Goal: Task Accomplishment & Management: Manage account settings

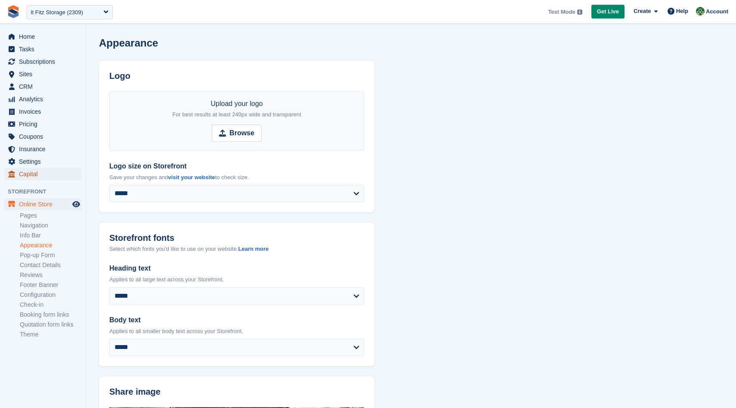
click at [39, 179] on span "Capital" at bounding box center [45, 174] width 52 height 12
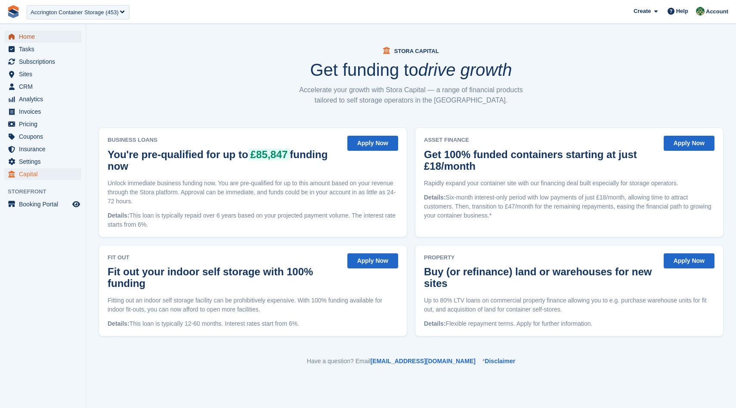
click at [42, 34] on span "Home" at bounding box center [45, 37] width 52 height 12
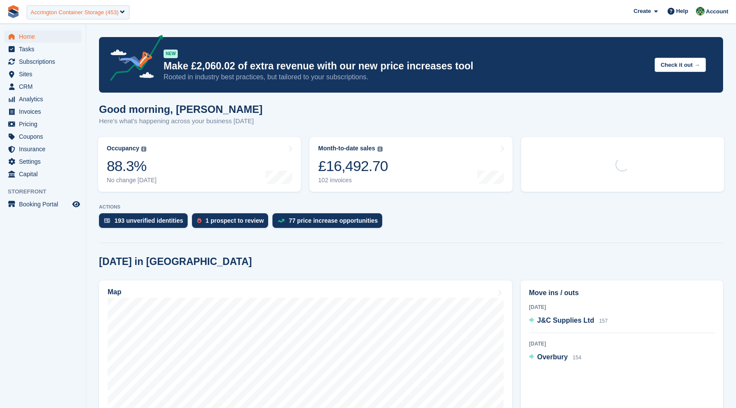
click at [52, 10] on div "Accrington Container Storage (453)" at bounding box center [75, 12] width 88 height 9
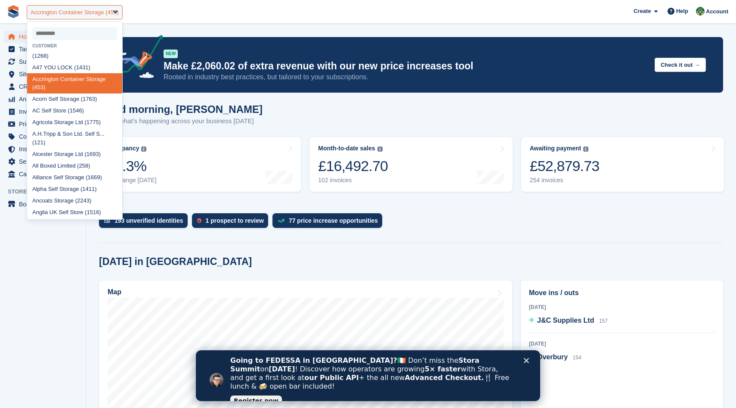
click at [96, 14] on div "Accrington Container Storage (453)" at bounding box center [75, 12] width 88 height 9
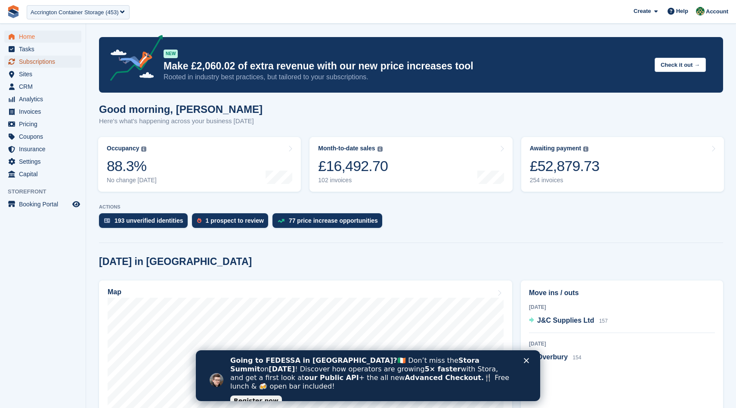
click at [49, 59] on span "Subscriptions" at bounding box center [45, 62] width 52 height 12
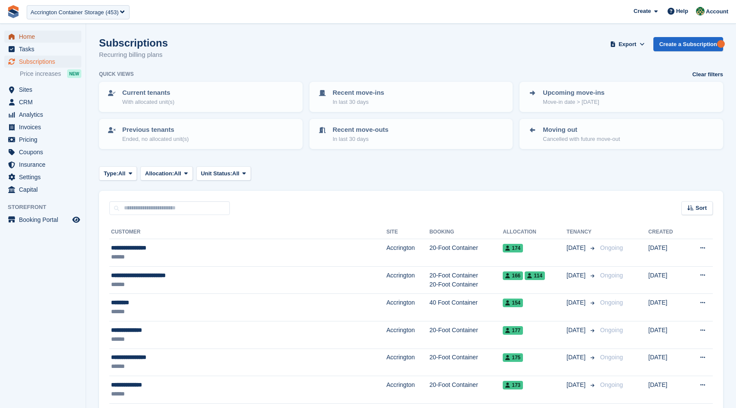
click at [42, 34] on span "Home" at bounding box center [45, 37] width 52 height 12
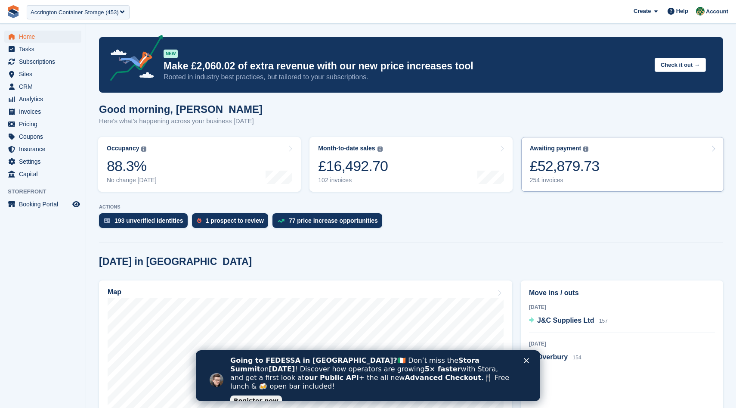
click at [567, 165] on div "£52,879.73" at bounding box center [565, 166] width 70 height 18
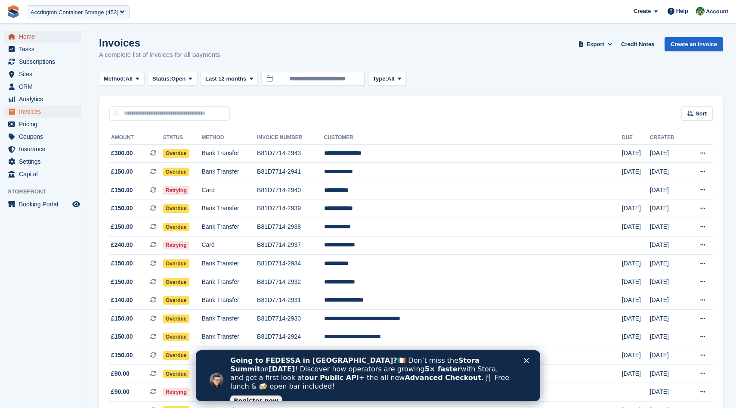
click at [32, 38] on span "Home" at bounding box center [45, 37] width 52 height 12
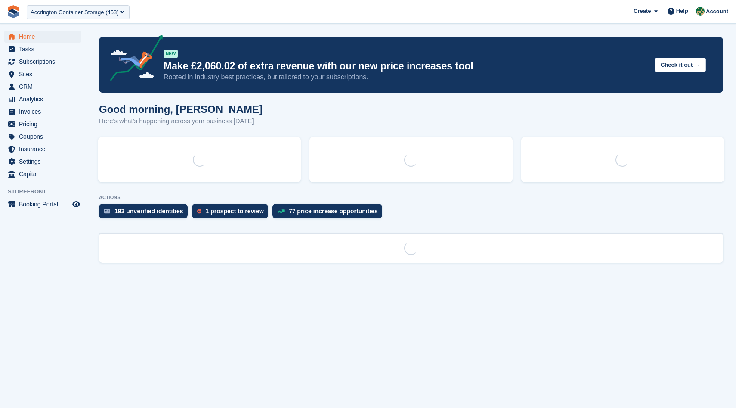
click at [76, 12] on div "Accrington Container Storage (453)" at bounding box center [75, 12] width 88 height 9
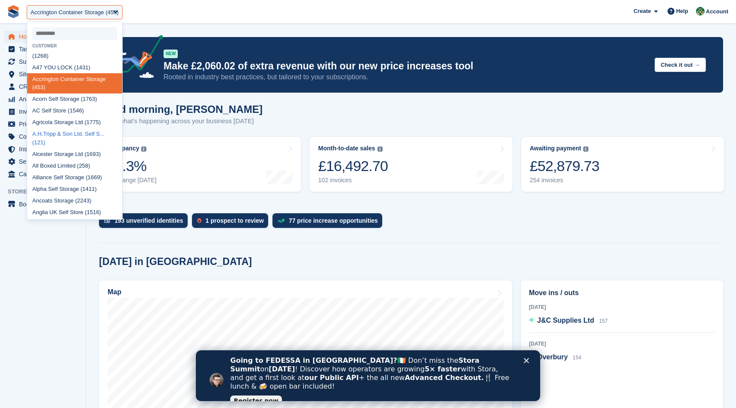
click at [68, 134] on div "A.H.Tripp & Son Ltd. Self S... (121)" at bounding box center [74, 138] width 95 height 20
select select "***"
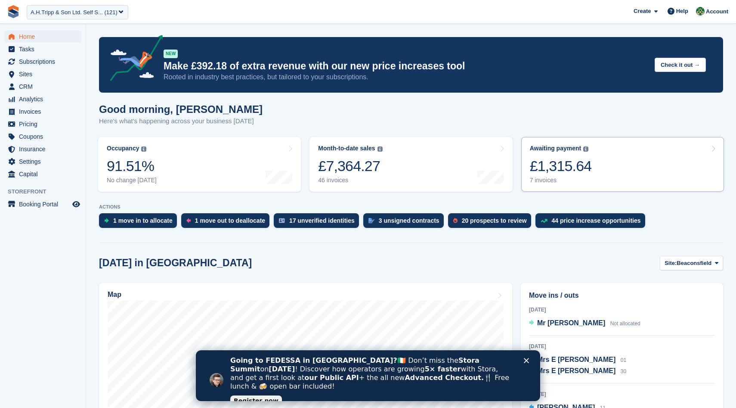
click at [590, 165] on div "£1,315.64" at bounding box center [561, 166] width 62 height 18
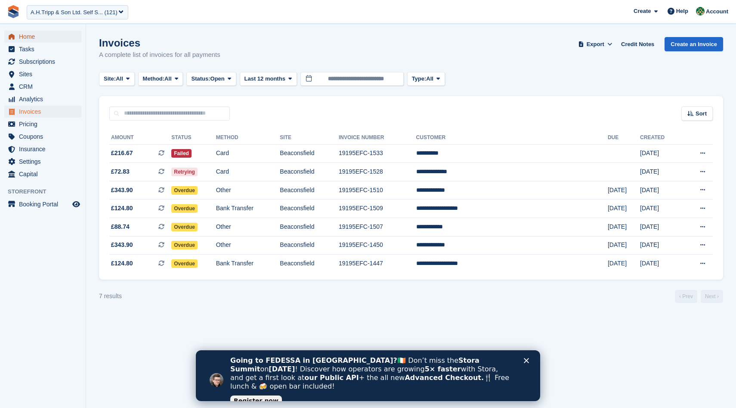
click at [41, 36] on span "Home" at bounding box center [45, 37] width 52 height 12
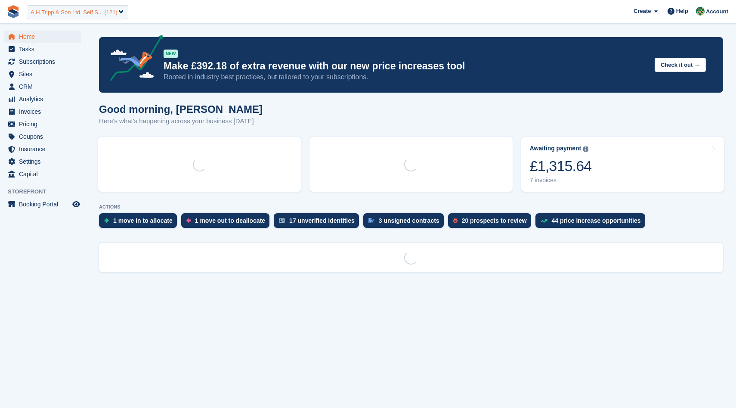
click at [67, 11] on div "A.H.Tripp & Son Ltd. Self S... (121)" at bounding box center [74, 12] width 87 height 9
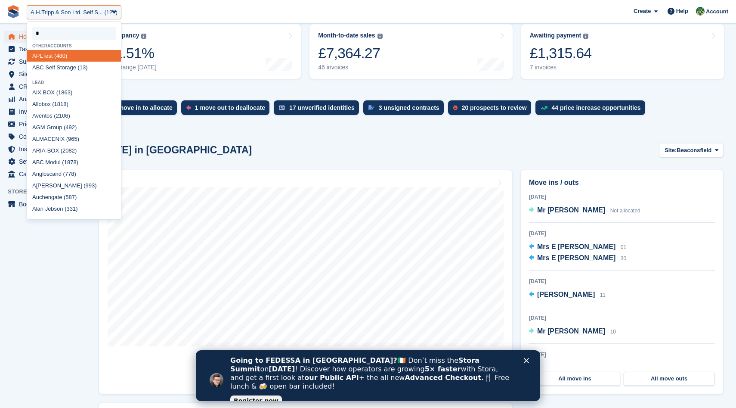
type input "**"
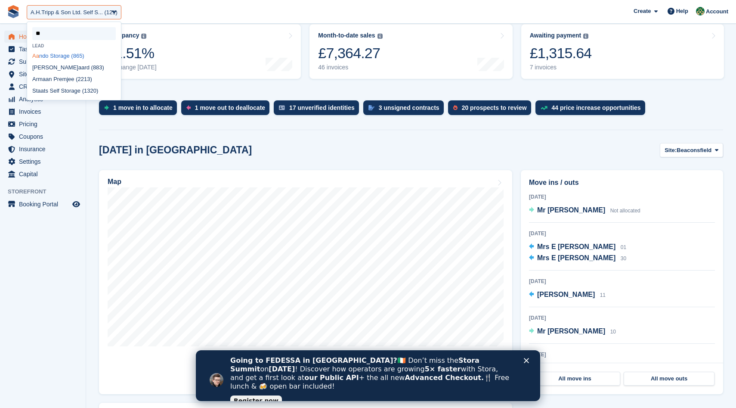
click at [53, 55] on div "Aa ndo Storage (865)" at bounding box center [74, 56] width 94 height 12
select select "***"
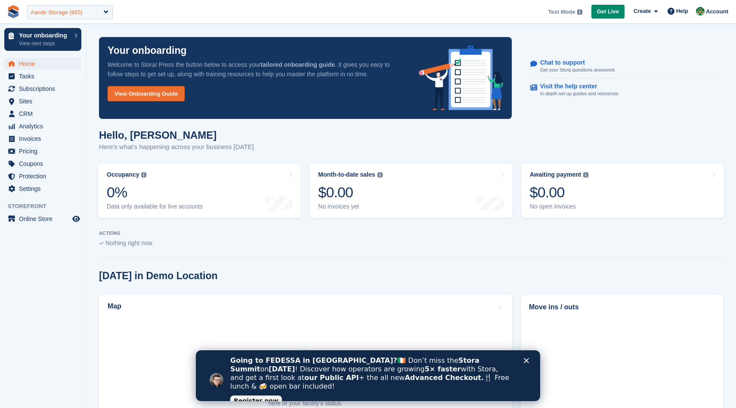
click at [61, 10] on div "Aando Storage (865)" at bounding box center [57, 12] width 52 height 9
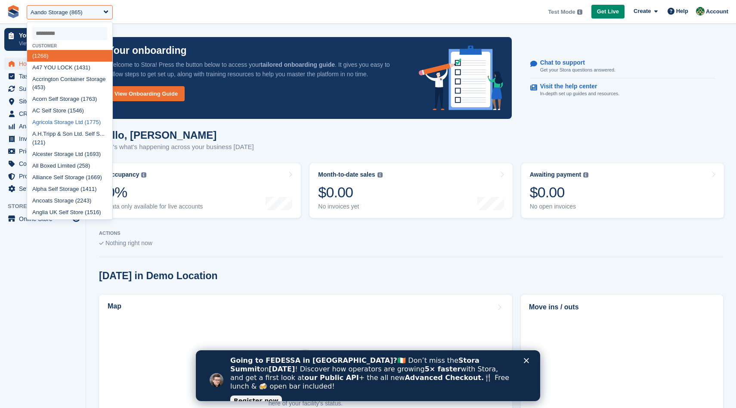
click at [63, 126] on div "Agricola Storage Ltd (1775)" at bounding box center [69, 123] width 85 height 12
select select "****"
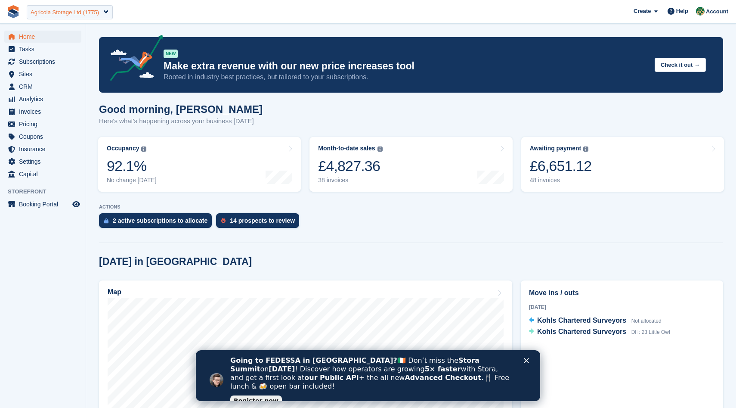
click at [83, 8] on div "Agricola Storage Ltd (1775)" at bounding box center [65, 12] width 68 height 9
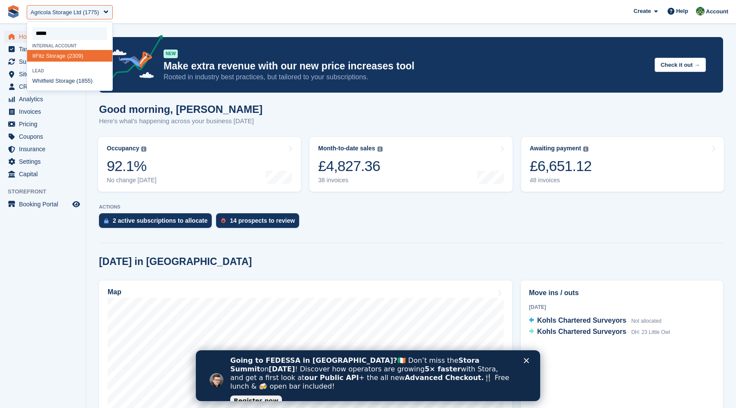
type input "******"
click at [65, 56] on div "It F it z Storage (2309)" at bounding box center [69, 56] width 85 height 12
select select "****"
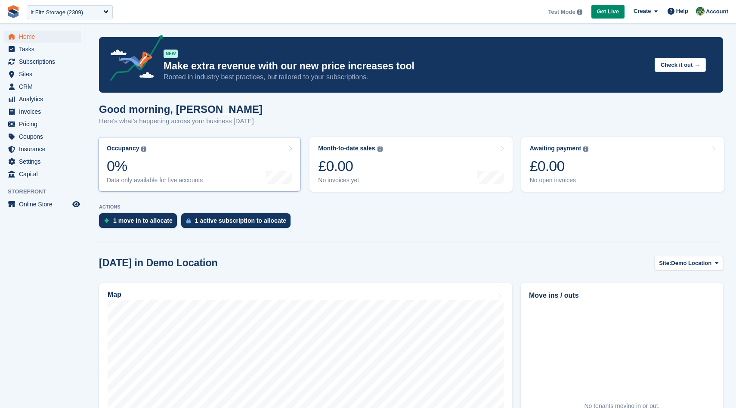
scroll to position [36, 0]
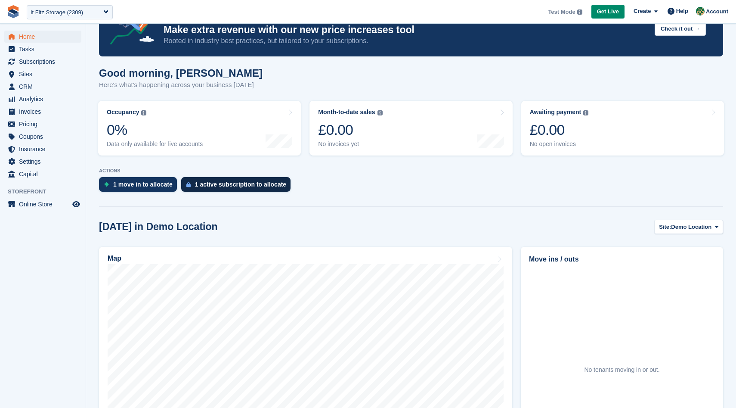
click at [263, 182] on div "1 active subscription to allocate" at bounding box center [240, 184] width 91 height 7
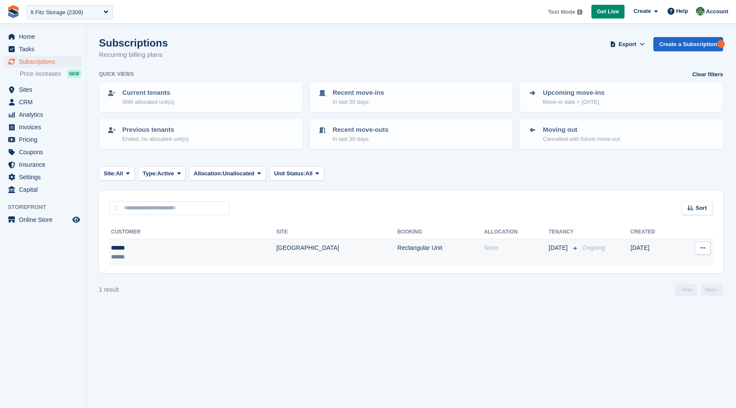
click at [709, 248] on button at bounding box center [703, 247] width 16 height 13
click at [676, 267] on p "View customer" at bounding box center [669, 264] width 75 height 11
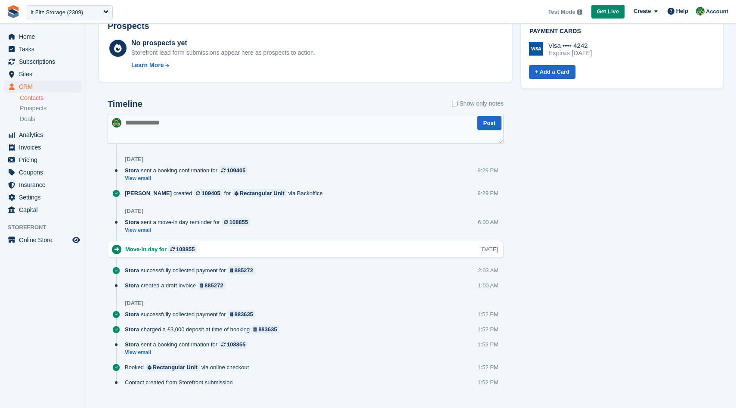
scroll to position [392, 0]
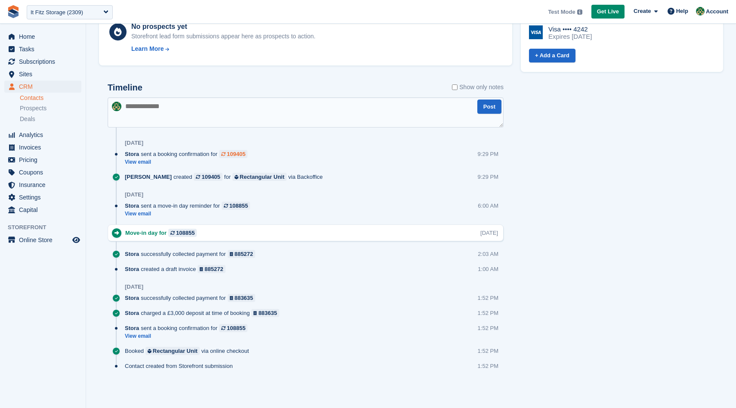
click at [239, 151] on div "109405" at bounding box center [236, 154] width 19 height 8
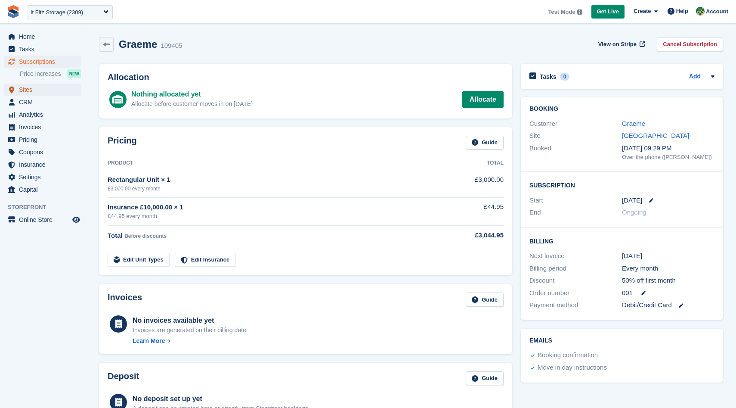
click at [62, 95] on span "Sites" at bounding box center [45, 89] width 52 height 12
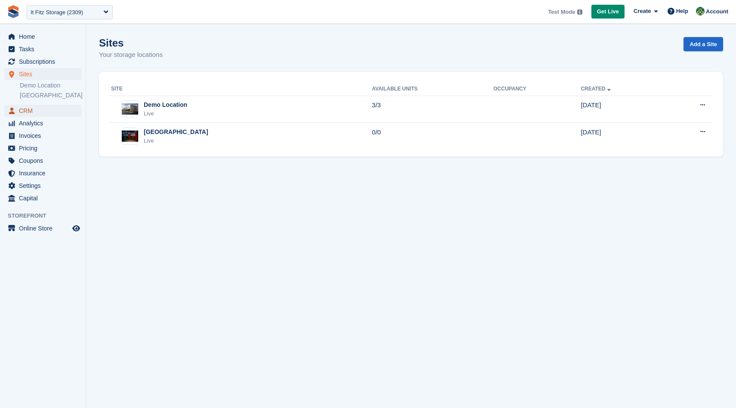
click at [60, 111] on span "CRM" at bounding box center [45, 111] width 52 height 12
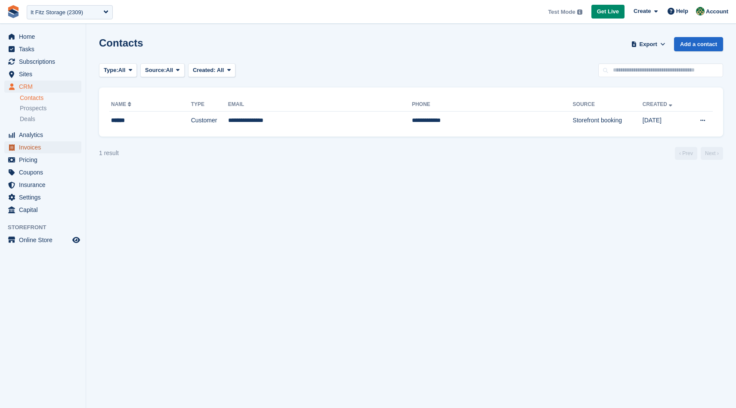
click at [60, 146] on span "Invoices" at bounding box center [45, 147] width 52 height 12
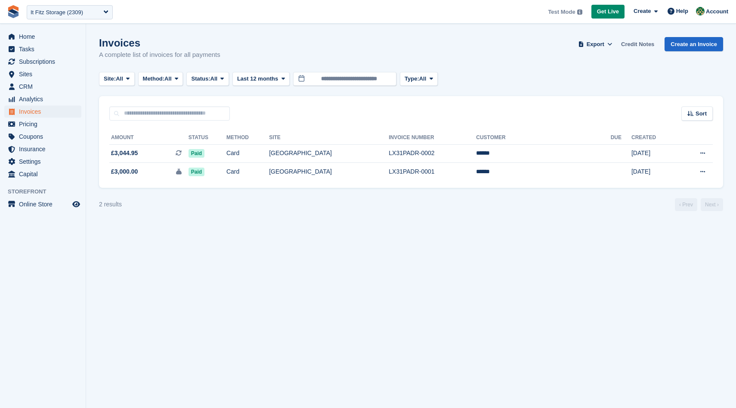
click at [645, 46] on link "Credit Notes" at bounding box center [638, 44] width 40 height 14
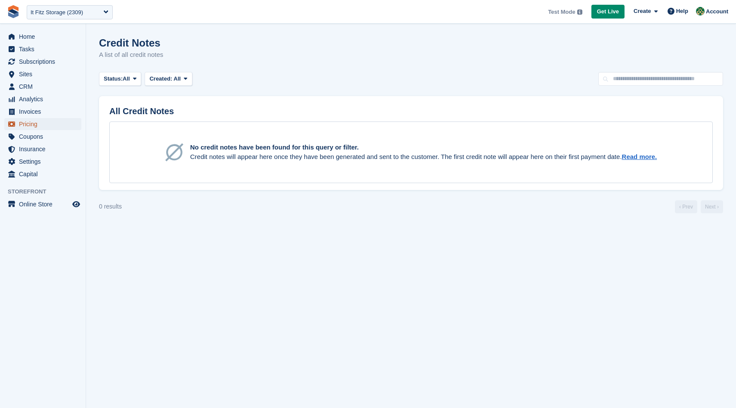
click at [43, 127] on span "Pricing" at bounding box center [45, 124] width 52 height 12
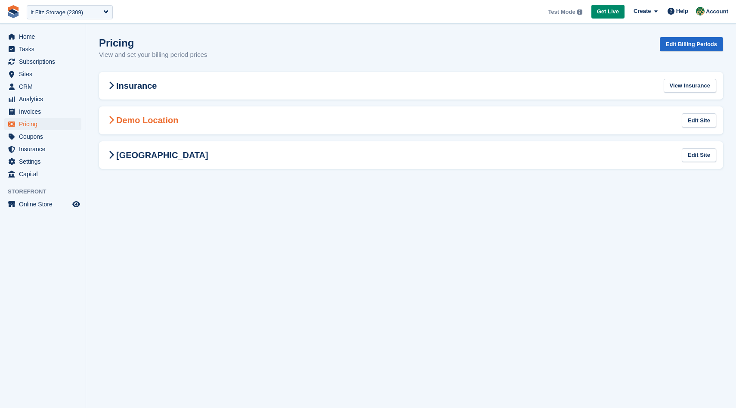
click at [170, 114] on Location-2957 "Demo Location Edit Site" at bounding box center [411, 120] width 624 height 28
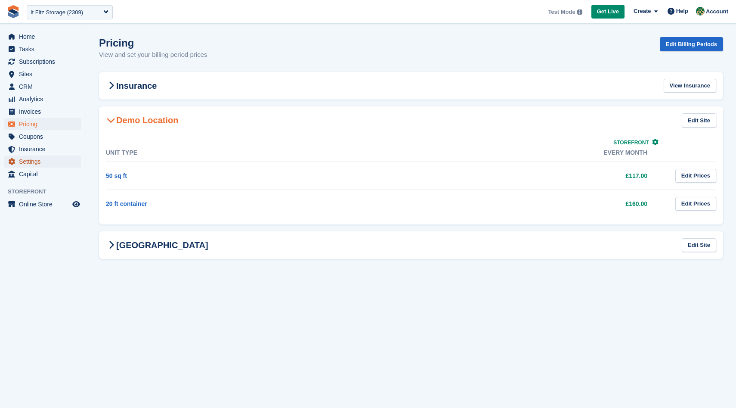
click at [32, 161] on span "Settings" at bounding box center [45, 161] width 52 height 12
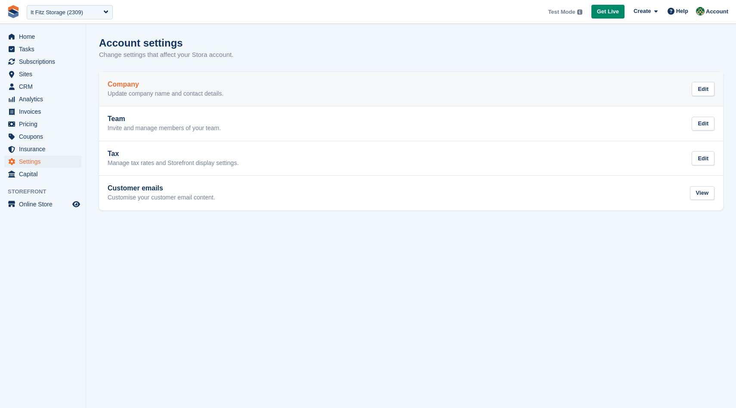
click at [185, 78] on link "Company Update company name and contact details. Edit" at bounding box center [411, 89] width 624 height 34
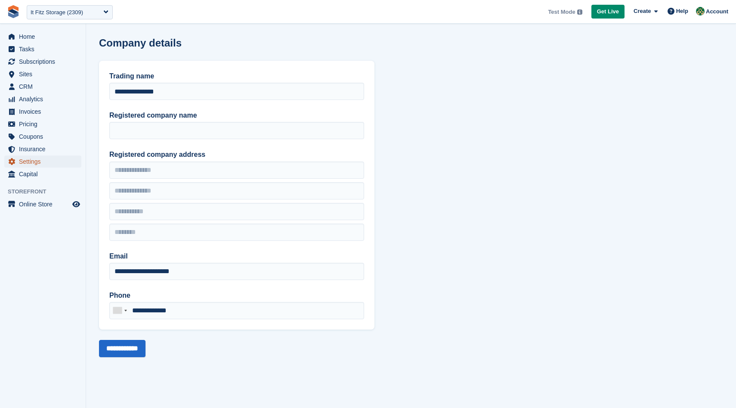
click at [35, 164] on span "Settings" at bounding box center [45, 161] width 52 height 12
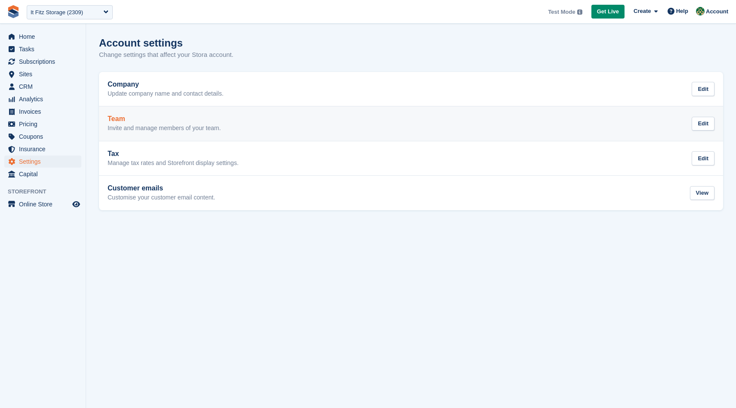
click at [177, 124] on p "Invite and manage members of your team." at bounding box center [164, 128] width 113 height 8
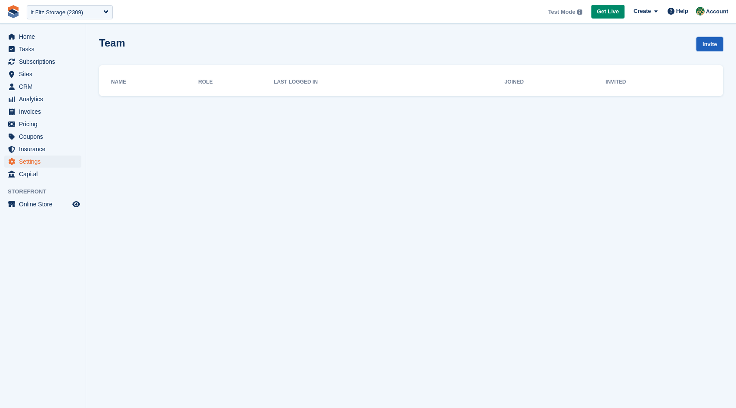
click at [713, 43] on link "Invite" at bounding box center [709, 44] width 27 height 14
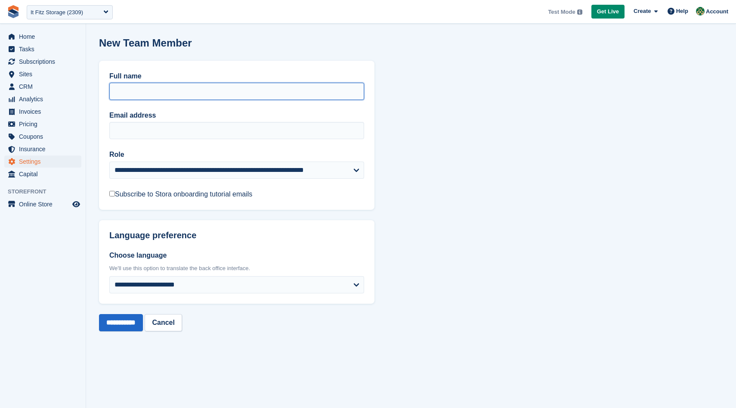
click at [201, 95] on input "Full name" at bounding box center [236, 91] width 255 height 17
type input "*******"
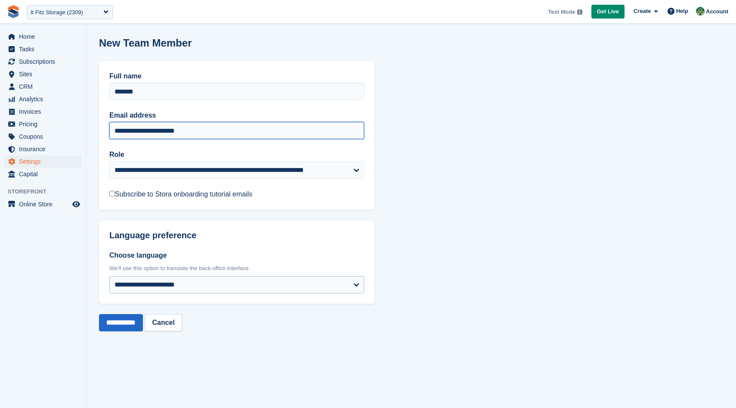
type input "**********"
